Goal: Task Accomplishment & Management: Use online tool/utility

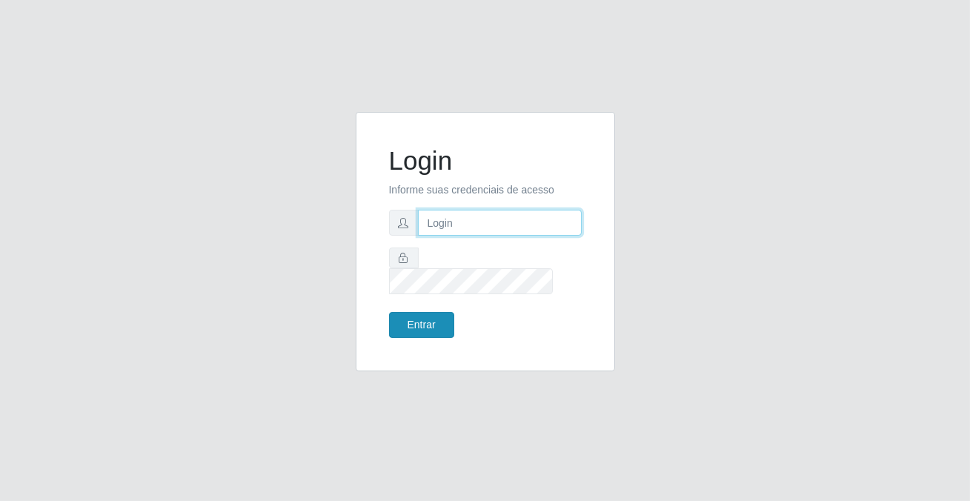
type input "[PERSON_NAME][EMAIL_ADDRESS][DOMAIN_NAME]"
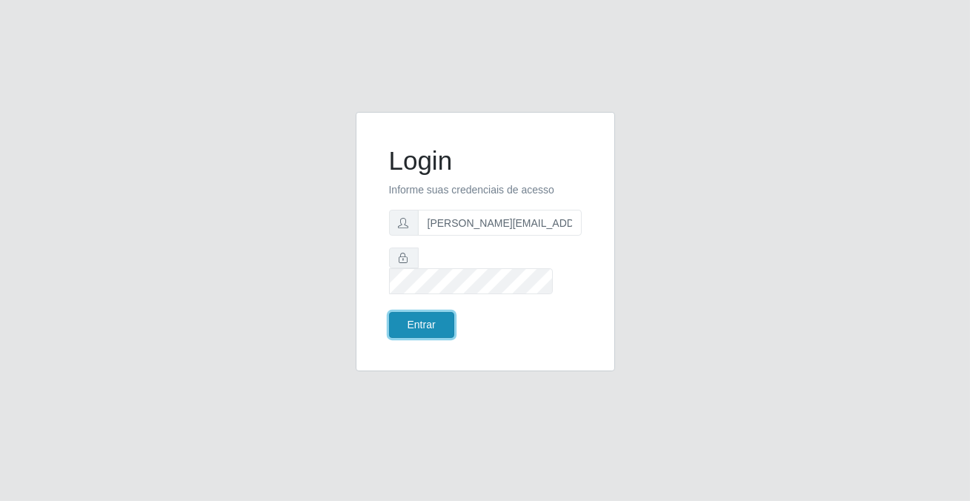
click at [438, 313] on button "Entrar" at bounding box center [421, 325] width 65 height 26
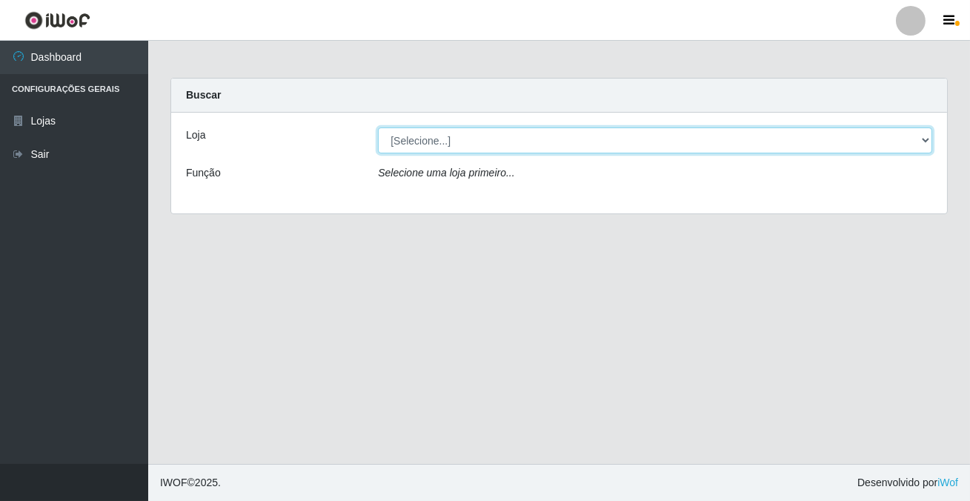
click at [423, 134] on select "[Selecione...] Rede Potiguar 2 - Macaíba" at bounding box center [655, 140] width 554 height 26
select select "101"
click at [378, 127] on select "[Selecione...] Rede Potiguar 2 - Macaíba" at bounding box center [655, 140] width 554 height 26
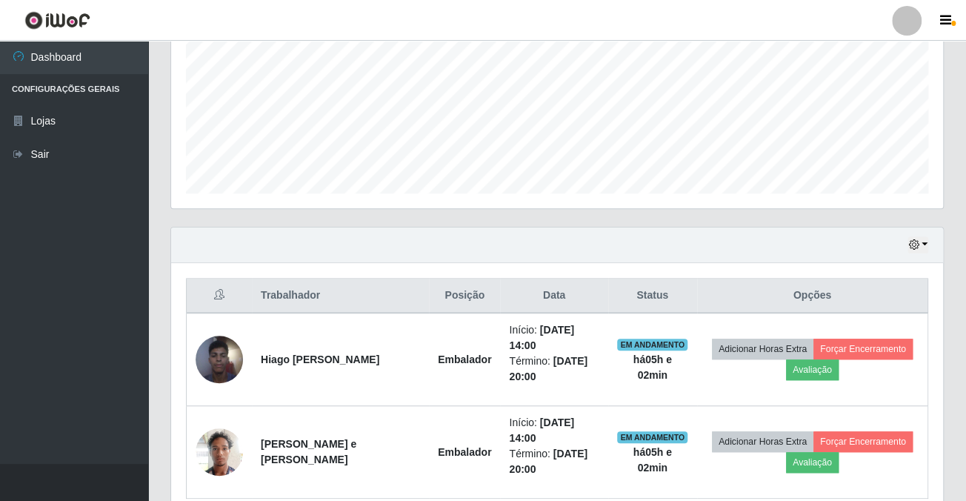
scroll to position [402, 0]
